Goal: Information Seeking & Learning: Learn about a topic

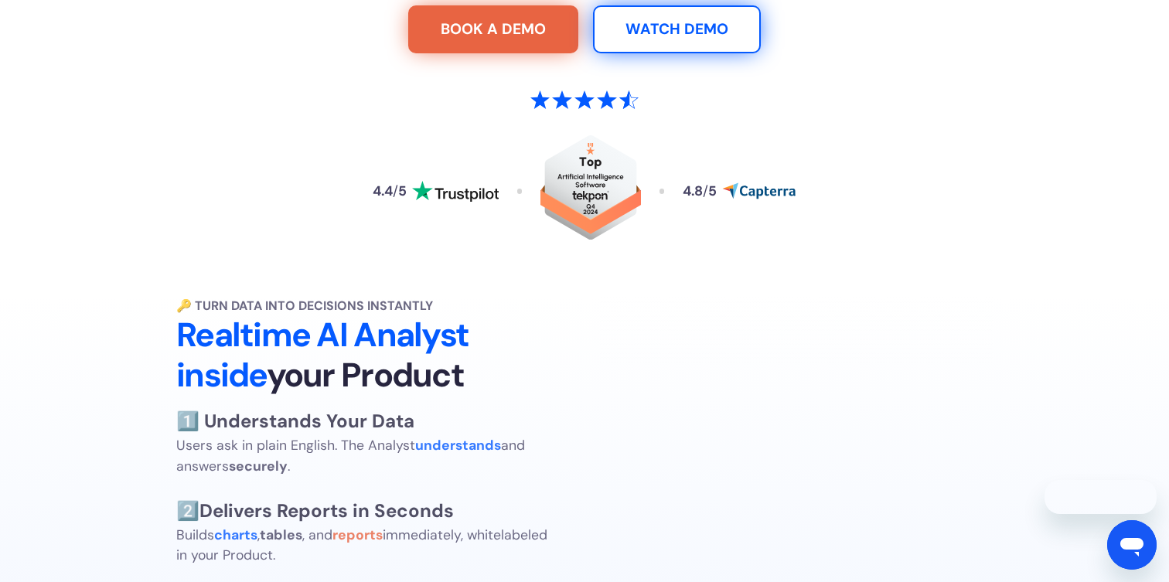
scroll to position [578, 0]
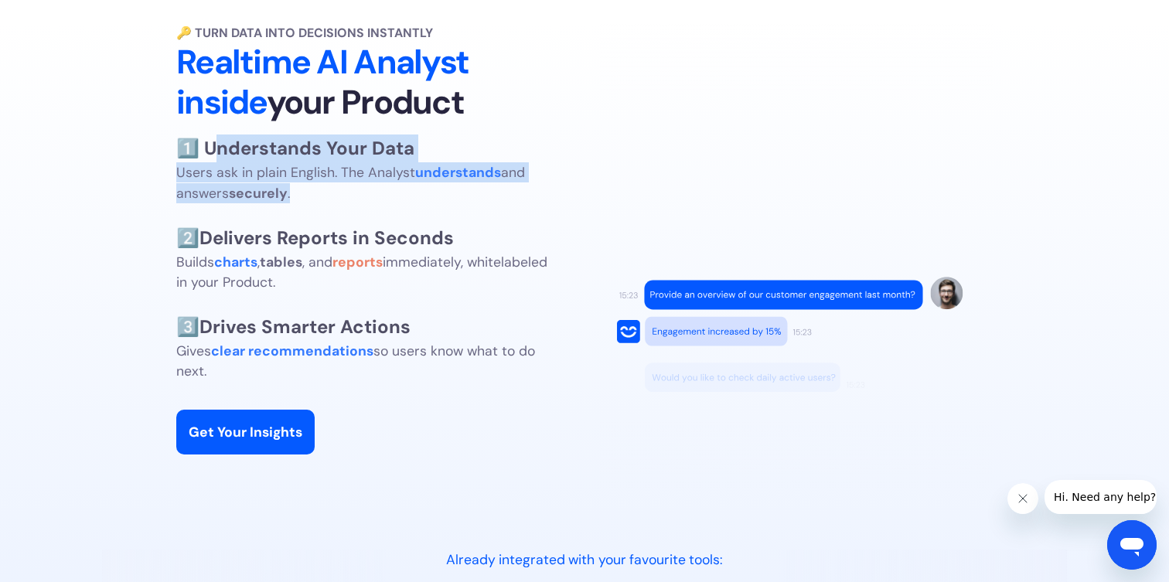
drag, startPoint x: 272, startPoint y: 164, endPoint x: 343, endPoint y: 192, distance: 76.4
click at [343, 192] on p "1️⃣ Understands Your Data Users ask in plain English. The Analyst understands a…" at bounding box center [361, 258] width 371 height 247
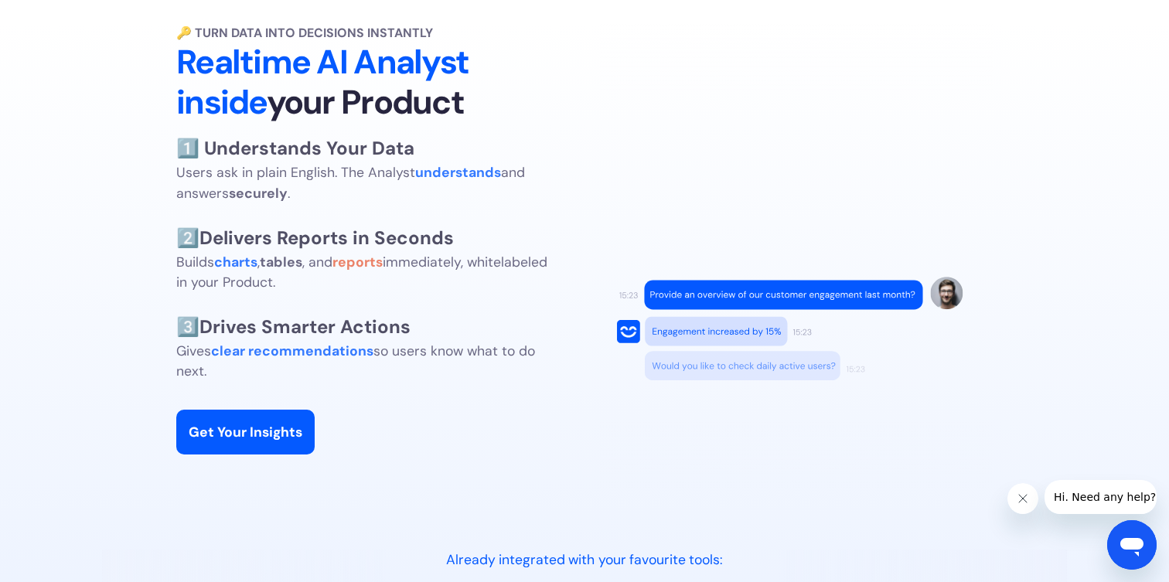
click at [322, 188] on p "1️⃣ Understands Your Data Users ask in plain English. The Analyst understands a…" at bounding box center [361, 258] width 371 height 247
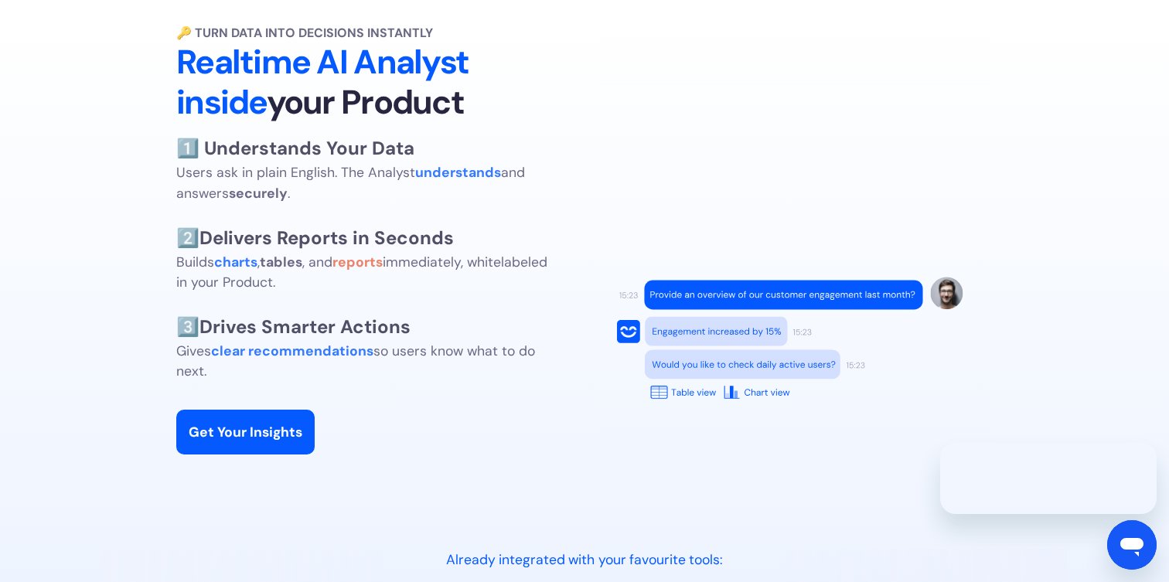
scroll to position [0, 0]
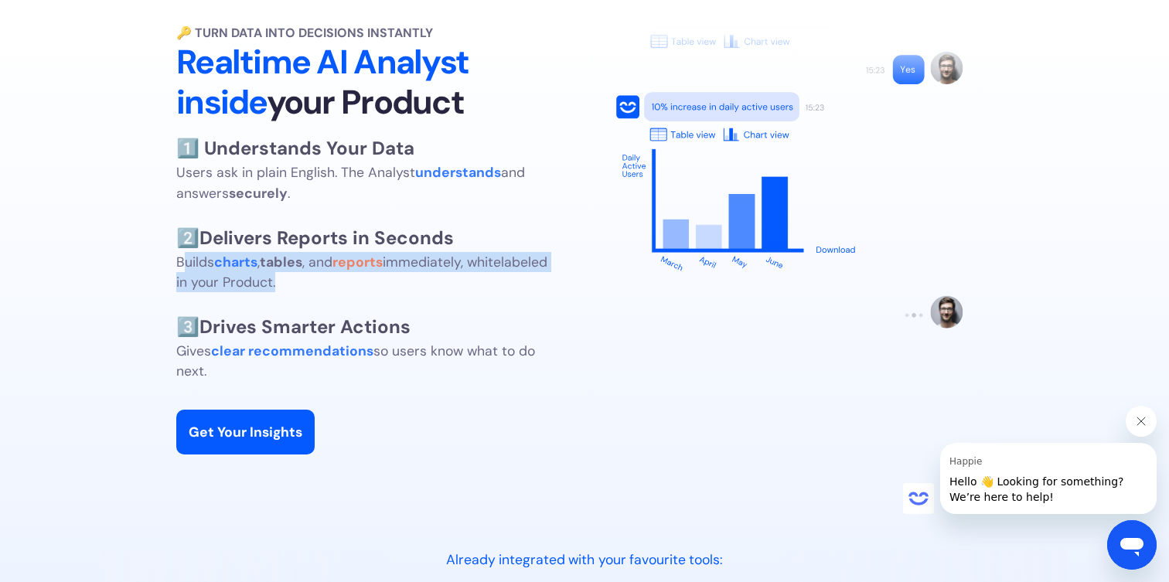
drag, startPoint x: 180, startPoint y: 264, endPoint x: 354, endPoint y: 288, distance: 175.5
click at [354, 288] on p "1️⃣ Understands Your Data Users ask in plain English. The Analyst understands a…" at bounding box center [361, 258] width 371 height 247
click at [355, 288] on p "1️⃣ Understands Your Data Users ask in plain English. The Analyst understands a…" at bounding box center [361, 258] width 371 height 247
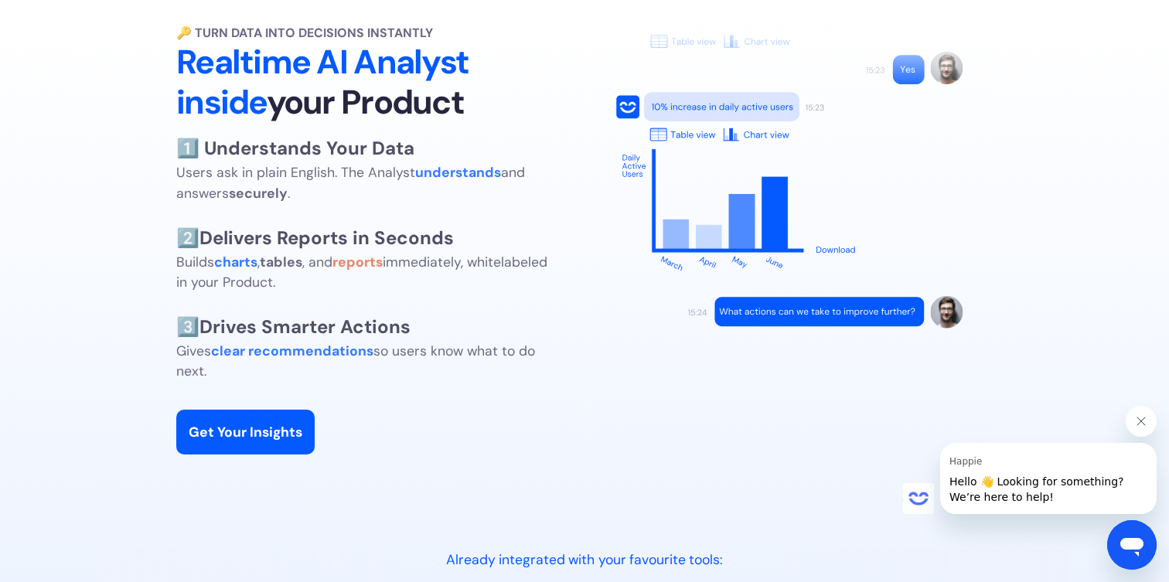
drag, startPoint x: 199, startPoint y: 331, endPoint x: 412, endPoint y: 373, distance: 217.5
click at [412, 373] on p "1️⃣ Understands Your Data Users ask in plain English. The Analyst understands a…" at bounding box center [361, 258] width 371 height 247
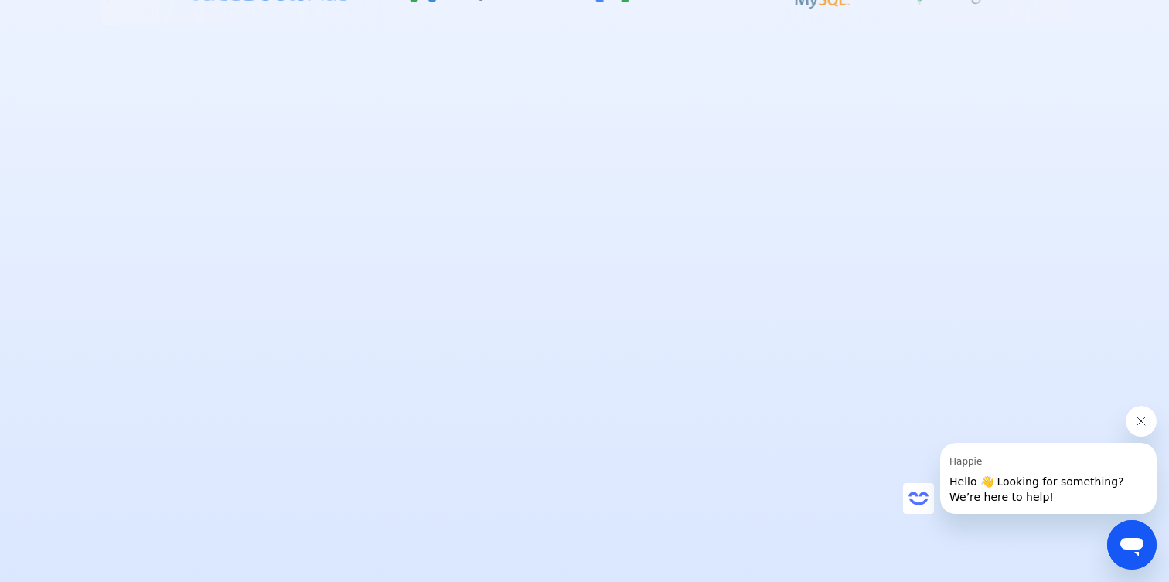
scroll to position [1253, 0]
click at [1143, 425] on icon "Happie의 메시지 닫기" at bounding box center [1141, 421] width 12 height 12
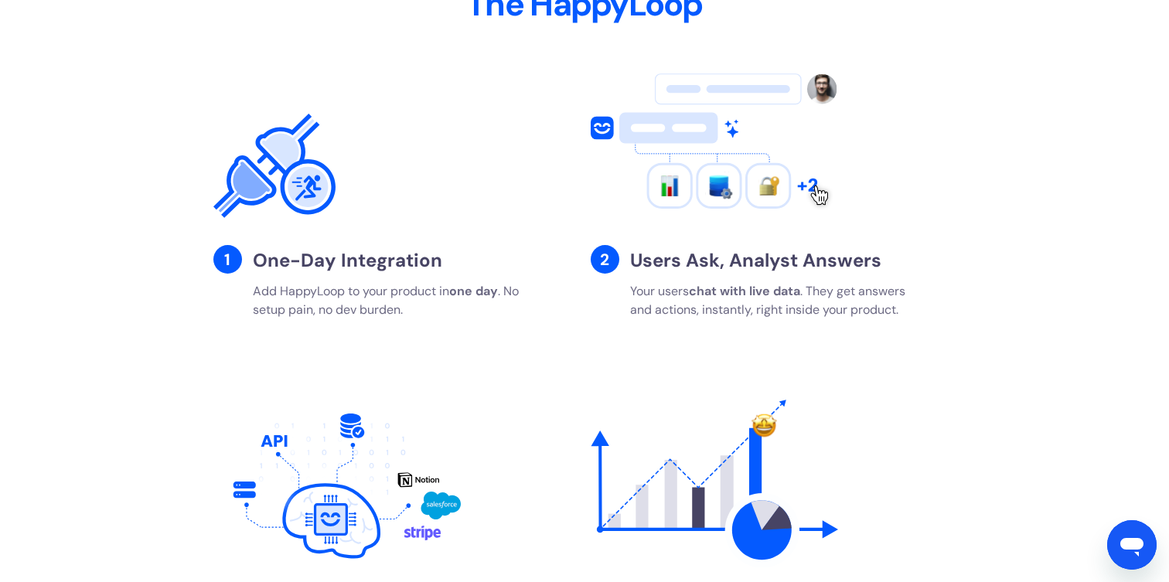
scroll to position [2531, 0]
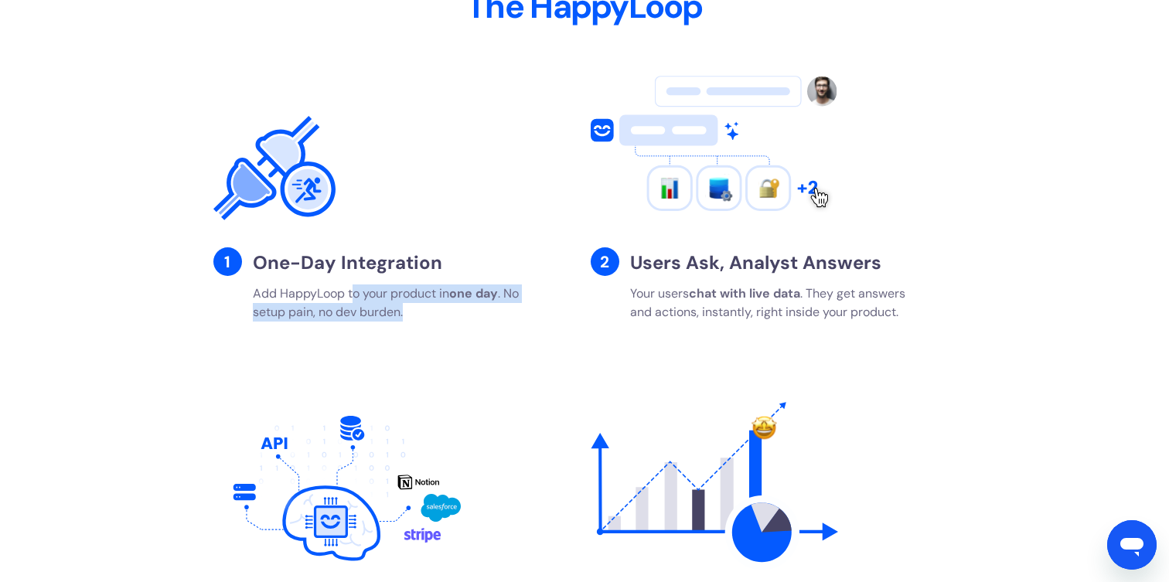
drag, startPoint x: 353, startPoint y: 296, endPoint x: 491, endPoint y: 336, distance: 143.2
click at [491, 336] on div "1 One-Day Integration Add HappyLoop to your product [DATE] . No setup pain, no …" at bounding box center [584, 374] width 742 height 640
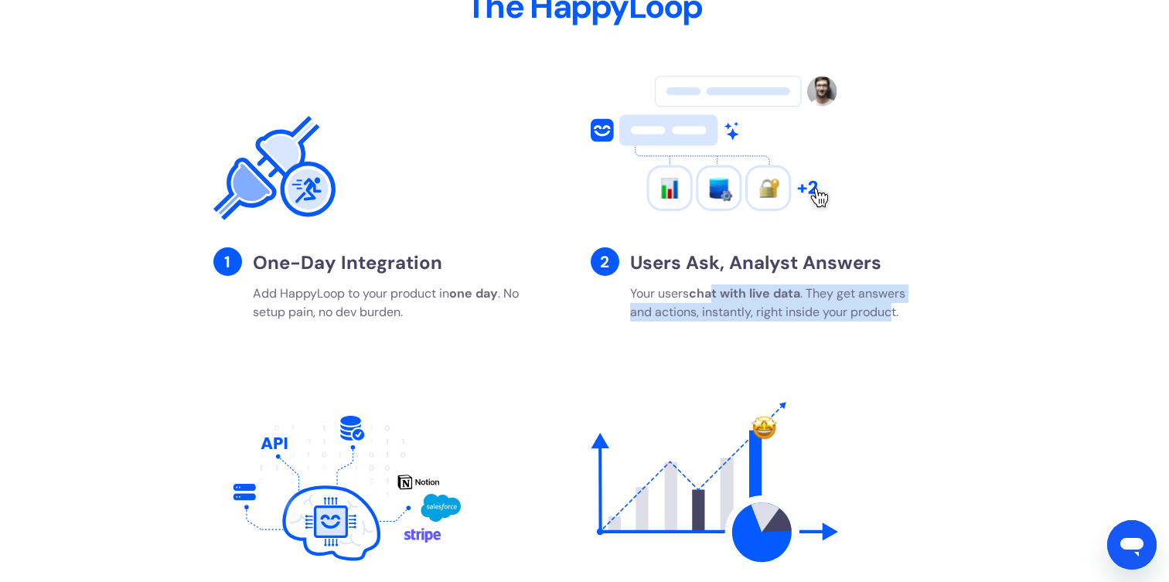
drag, startPoint x: 716, startPoint y: 294, endPoint x: 895, endPoint y: 316, distance: 180.8
click at [895, 316] on p "Your users chat with live data . They get answers and actions, instantly, right…" at bounding box center [779, 303] width 298 height 37
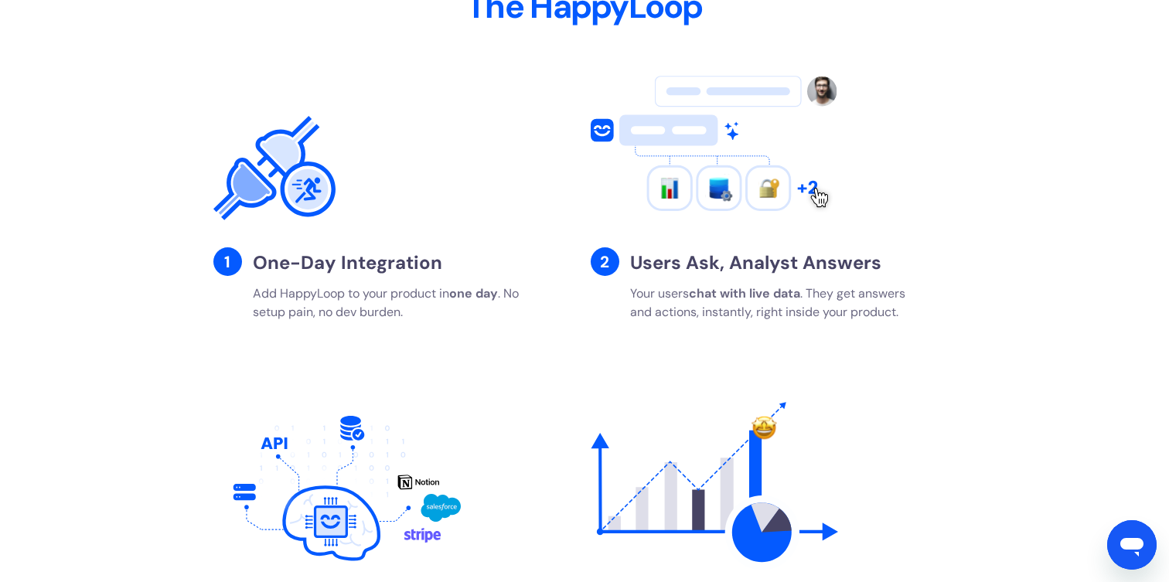
click at [896, 316] on p "Your users chat with live data . They get answers and actions, instantly, right…" at bounding box center [779, 303] width 298 height 37
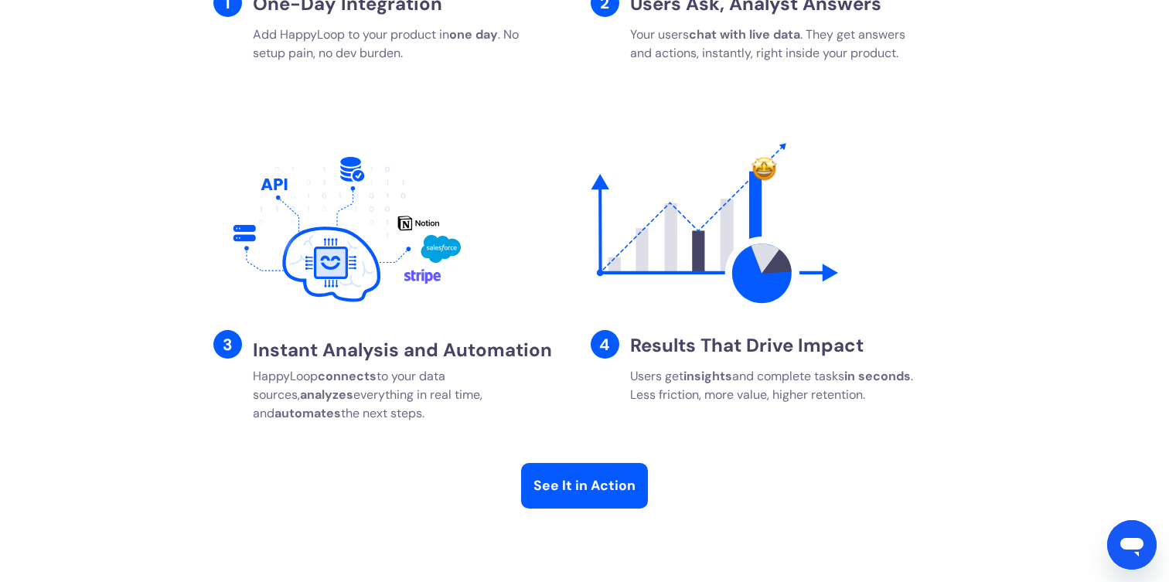
scroll to position [2867, 0]
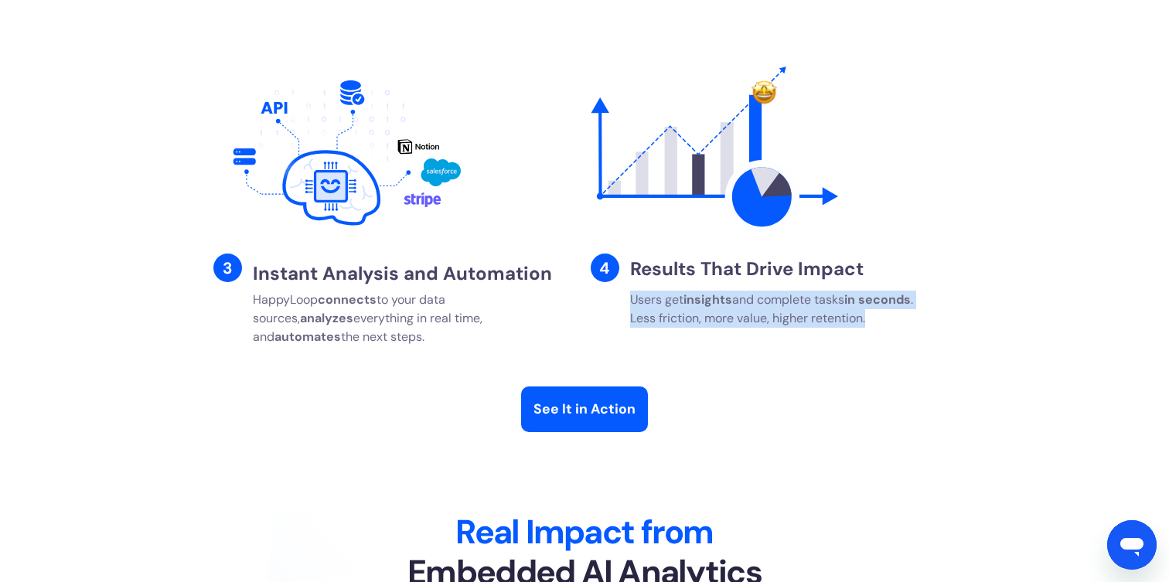
drag, startPoint x: 670, startPoint y: 303, endPoint x: 878, endPoint y: 324, distance: 209.8
click at [878, 324] on p "Users get insights and complete tasks in seconds . Less friction, more value, h…" at bounding box center [779, 309] width 298 height 37
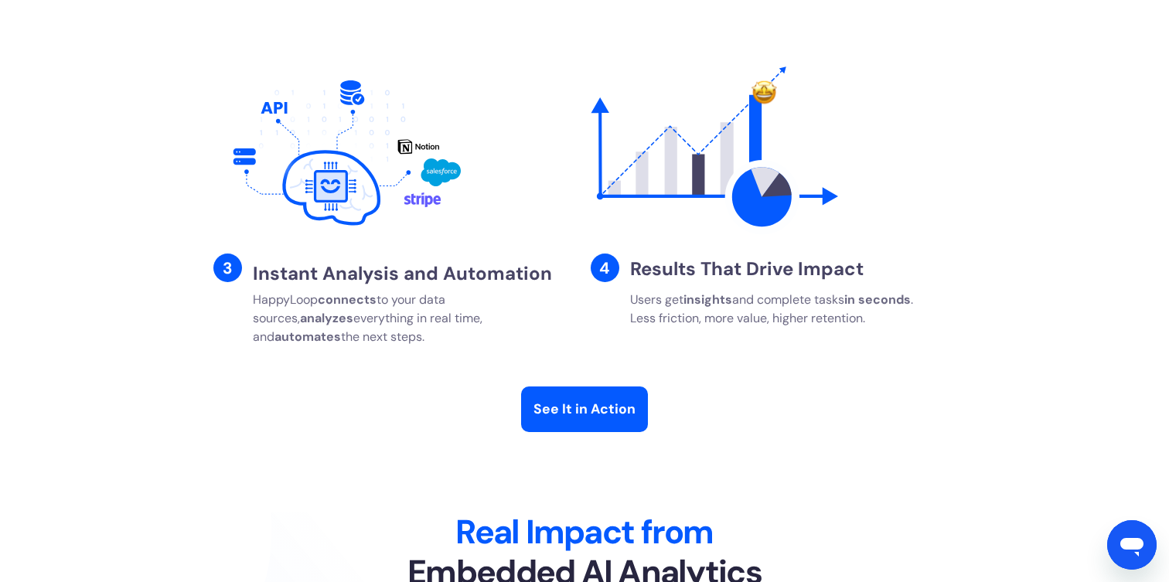
click at [870, 324] on p "Users get insights and complete tasks in seconds . Less friction, more value, h…" at bounding box center [779, 309] width 298 height 37
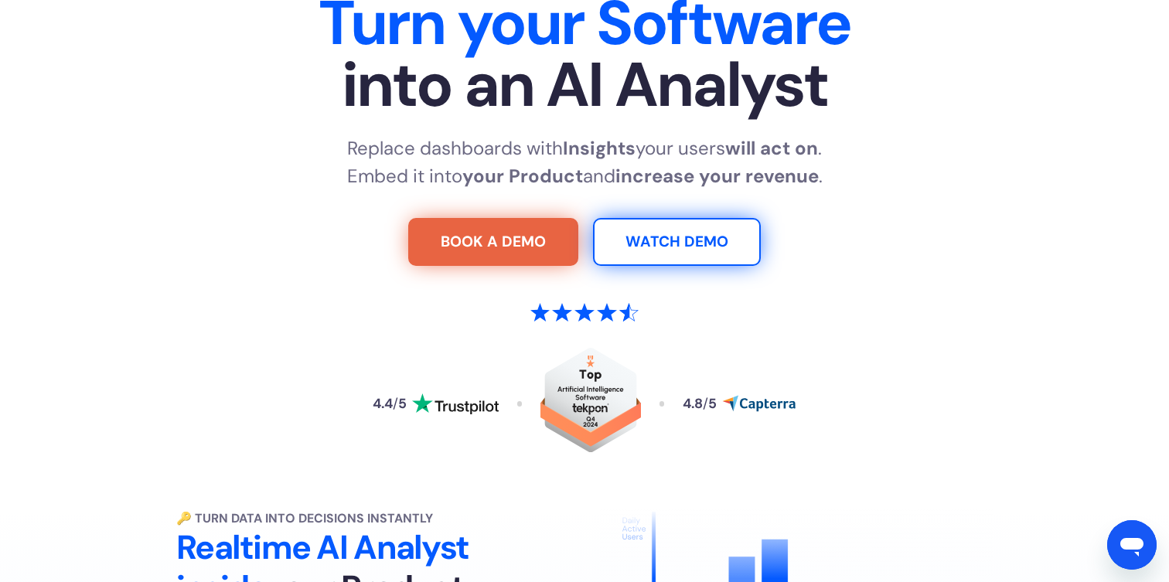
scroll to position [0, 0]
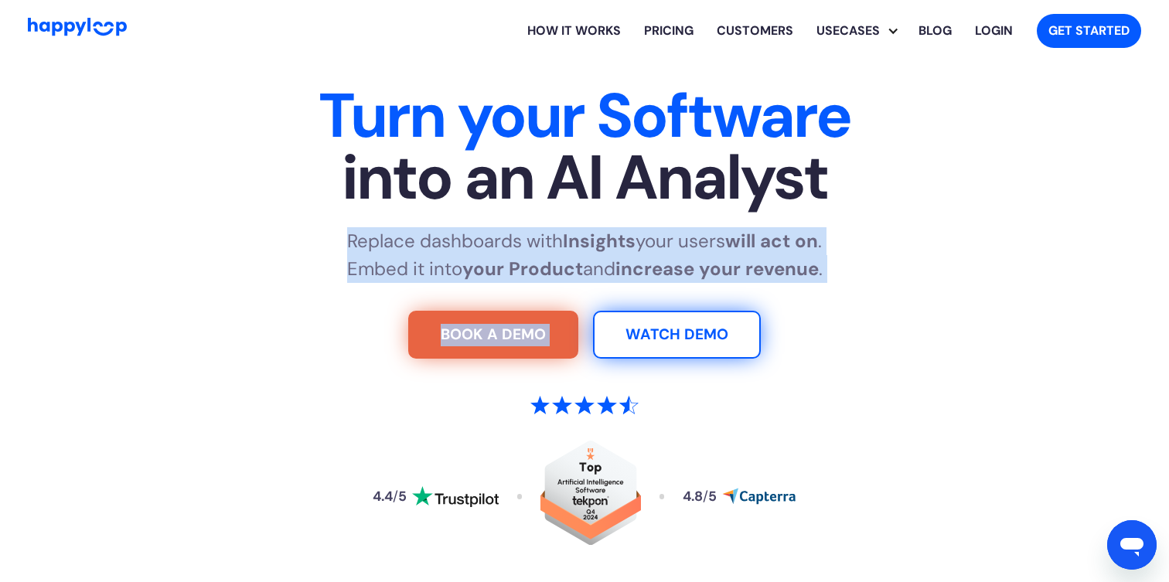
drag, startPoint x: 394, startPoint y: 251, endPoint x: 880, endPoint y: 312, distance: 489.4
click at [900, 317] on div "Turn your Software into an AI Analyst Replace dashboards with Insights your use…" at bounding box center [584, 337] width 965 height 505
click at [791, 292] on div "Turn your Software into an AI Analyst Replace dashboards with Insights your use…" at bounding box center [584, 337] width 965 height 505
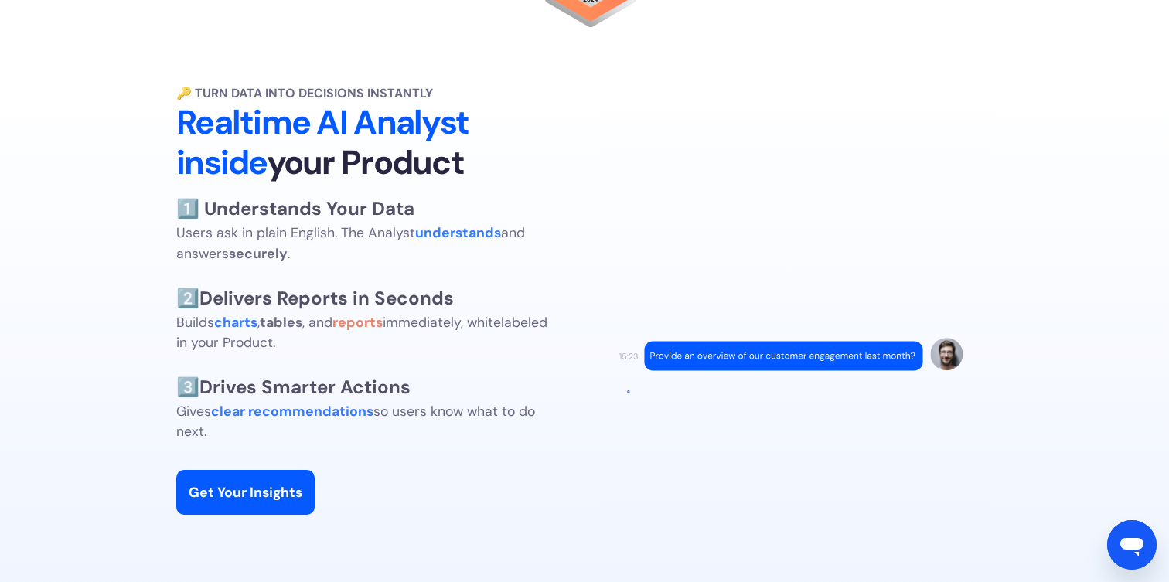
scroll to position [566, 0]
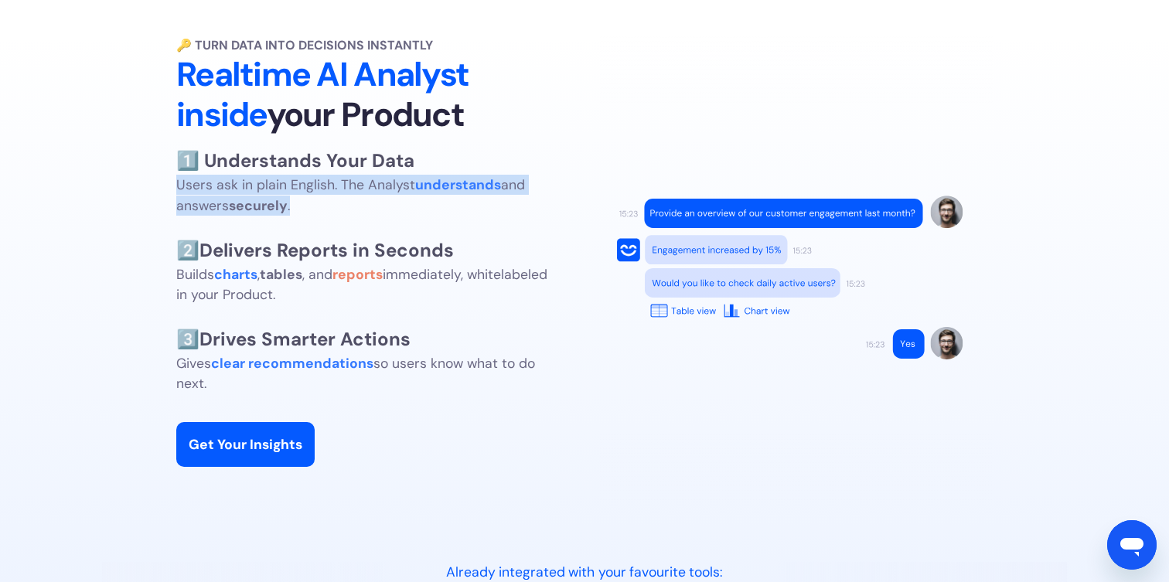
drag, startPoint x: 179, startPoint y: 186, endPoint x: 298, endPoint y: 206, distance: 119.9
click at [298, 206] on p "1️⃣ Understands Your Data Users ask in plain English. The Analyst understands a…" at bounding box center [361, 270] width 371 height 247
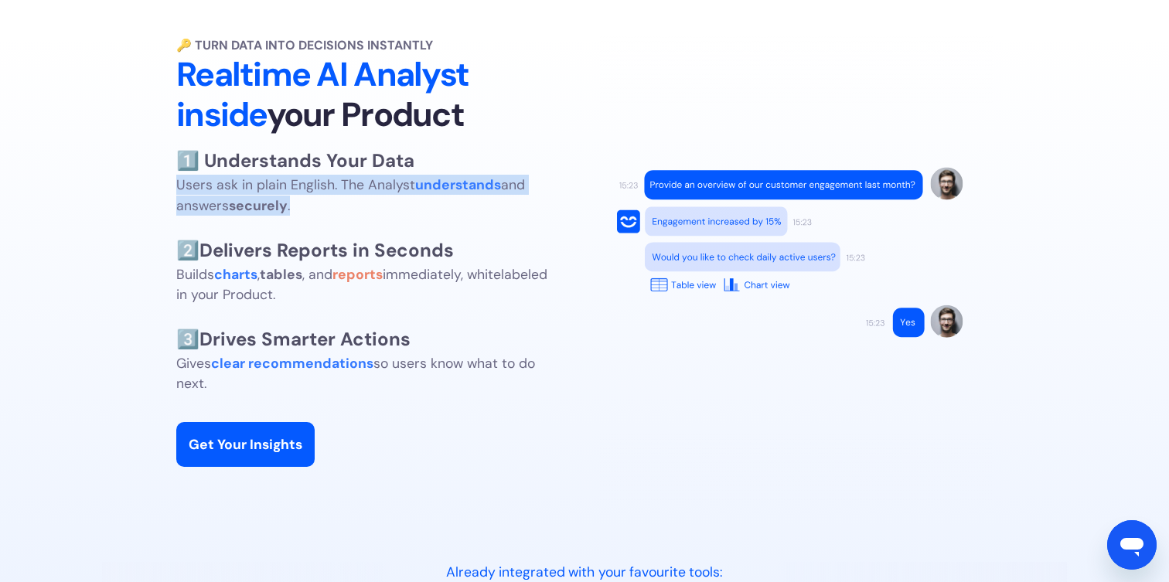
click at [298, 206] on p "1️⃣ Understands Your Data Users ask in plain English. The Analyst understands a…" at bounding box center [361, 270] width 371 height 247
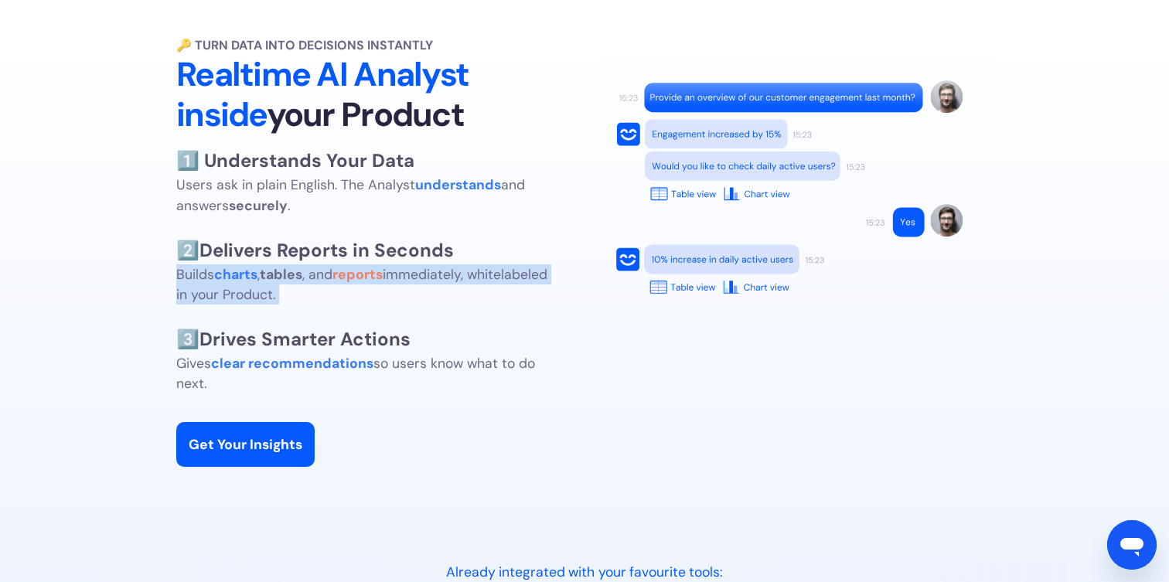
drag, startPoint x: 179, startPoint y: 277, endPoint x: 388, endPoint y: 305, distance: 210.7
click at [388, 305] on p "1️⃣ Understands Your Data Users ask in plain English. The Analyst understands a…" at bounding box center [361, 270] width 371 height 247
click at [374, 296] on p "1️⃣ Understands Your Data Users ask in plain English. The Analyst understands a…" at bounding box center [361, 270] width 371 height 247
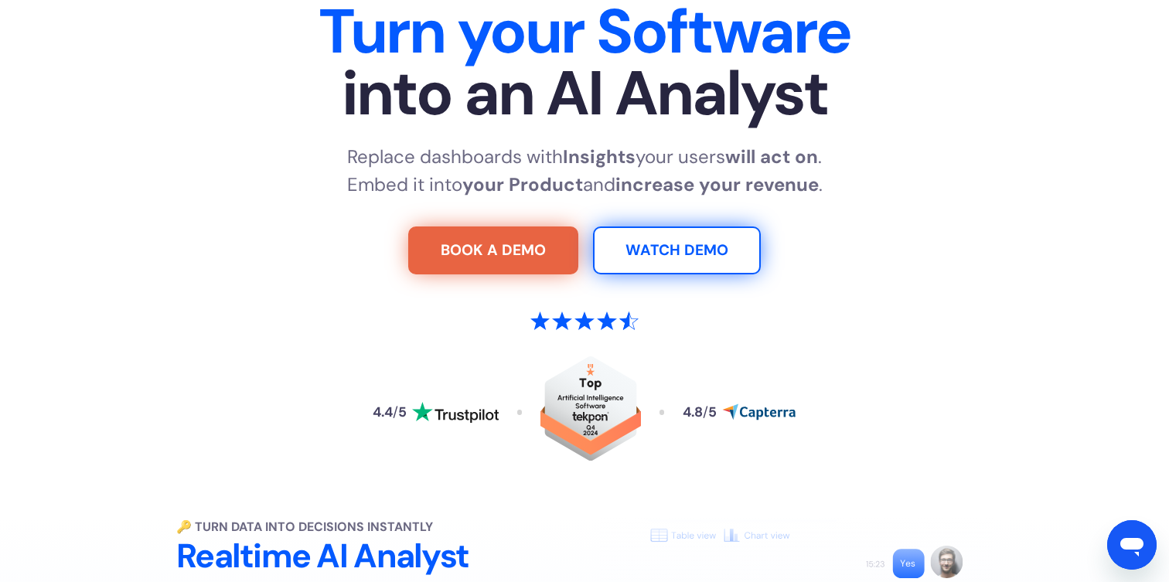
scroll to position [0, 0]
